Goal: Find specific page/section: Find specific page/section

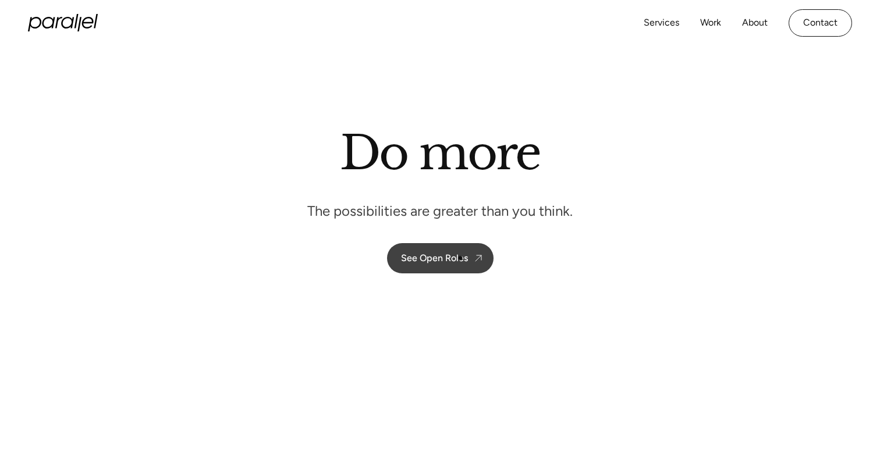
click at [457, 257] on div "See Open Roles" at bounding box center [434, 258] width 67 height 11
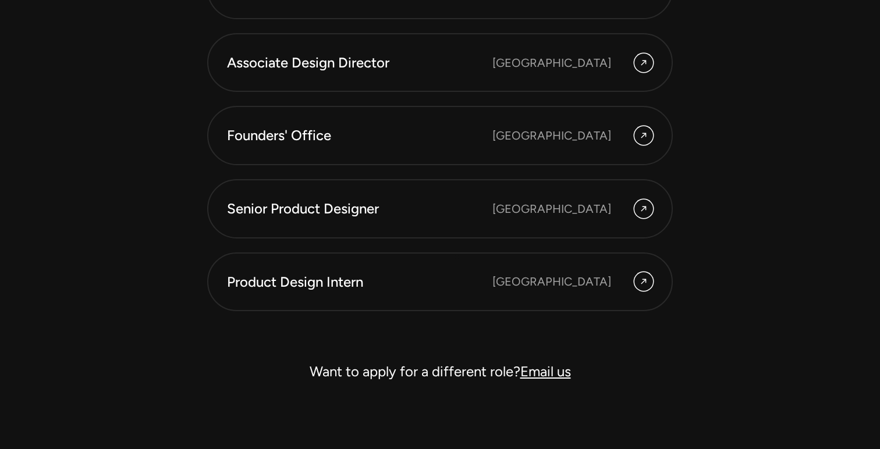
scroll to position [3293, 0]
click at [492, 200] on div "Senior Product Designer" at bounding box center [359, 208] width 265 height 20
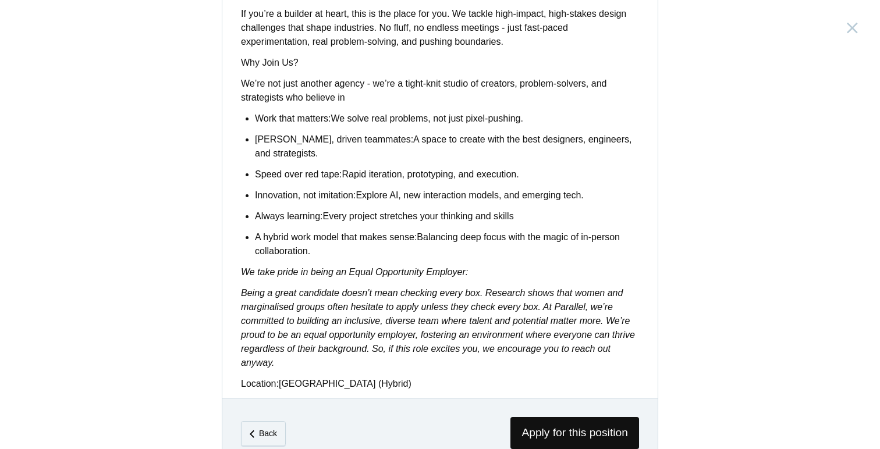
scroll to position [943, 0]
